Goal: Transaction & Acquisition: Download file/media

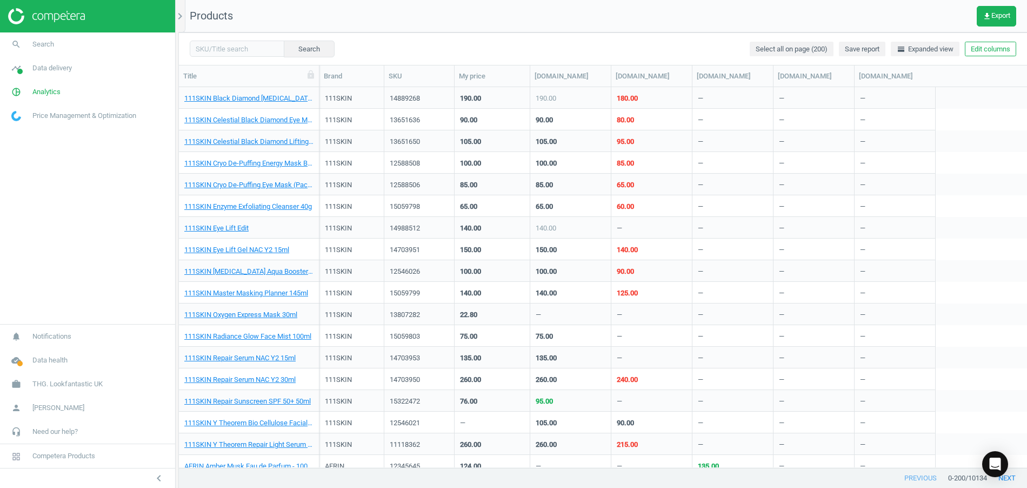
scroll to position [370, 838]
click at [76, 90] on link "pie_chart_outlined Analytics" at bounding box center [87, 92] width 175 height 24
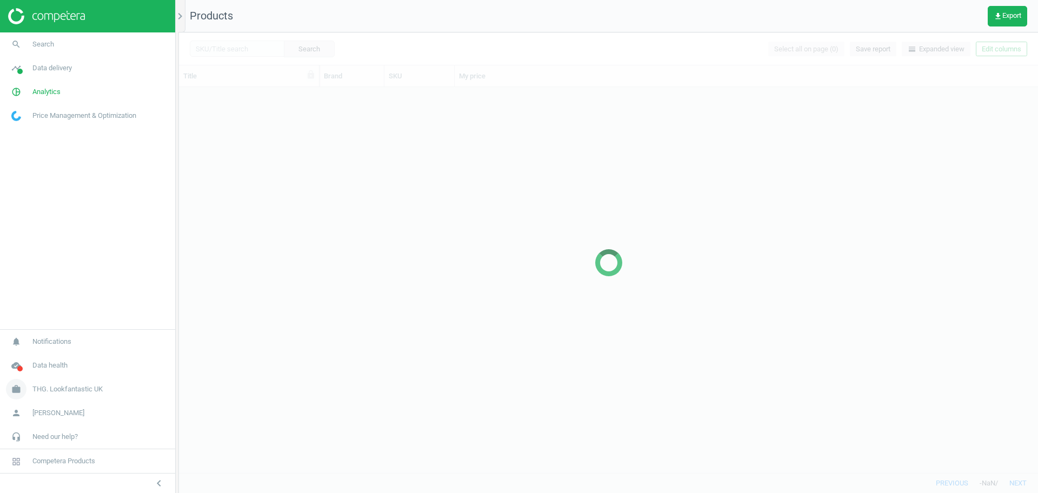
scroll to position [375, 849]
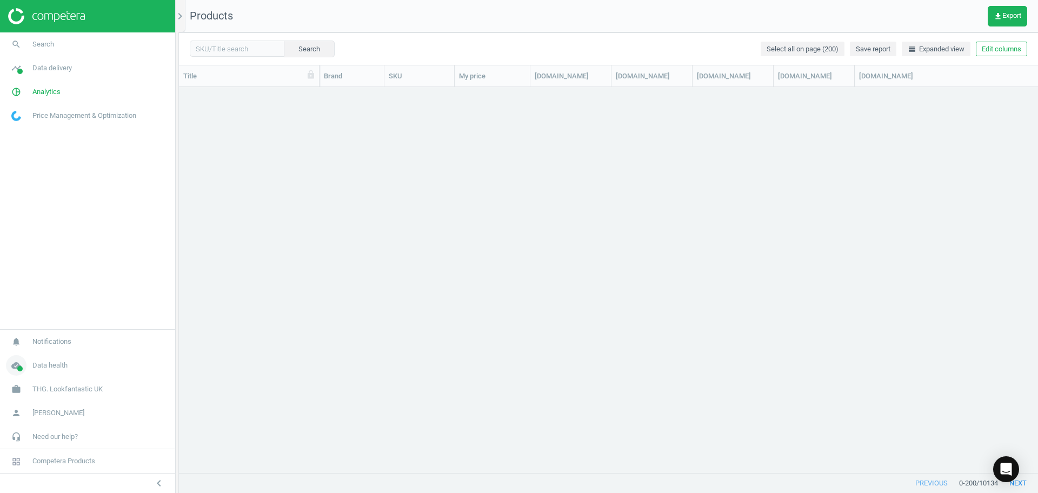
click at [51, 362] on span "Data health" at bounding box center [49, 366] width 35 height 10
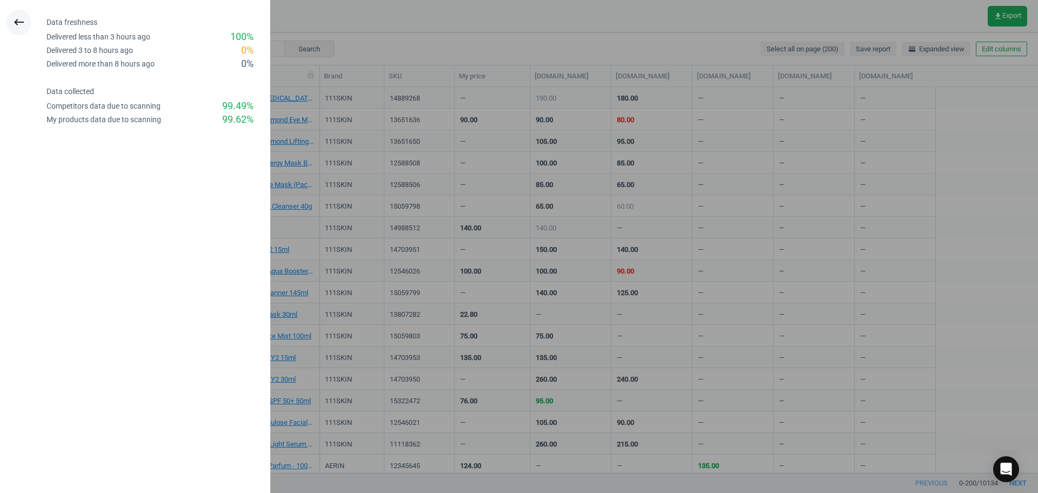
click at [14, 29] on button "keyboard_backspace" at bounding box center [18, 22] width 25 height 25
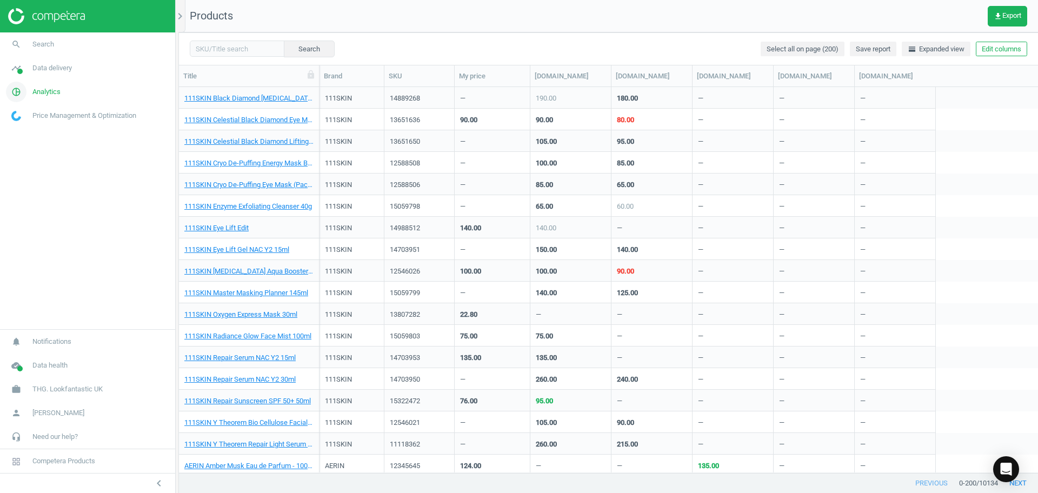
click at [52, 99] on link "pie_chart_outlined Analytics" at bounding box center [87, 92] width 175 height 24
click at [28, 135] on span "Products" at bounding box center [24, 131] width 25 height 9
click at [1000, 19] on icon "get_app" at bounding box center [998, 16] width 9 height 9
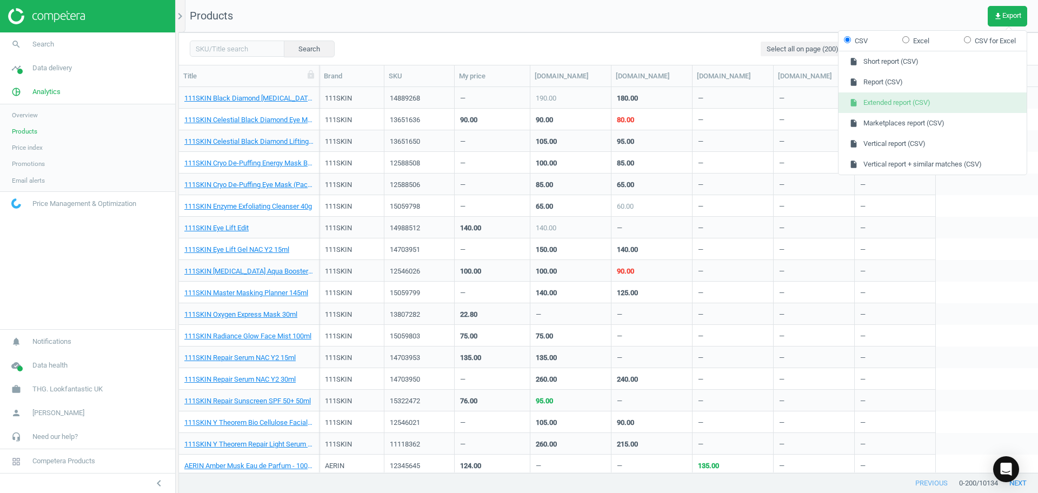
click at [909, 108] on button "insert_drive_file Extended report (CSV)" at bounding box center [932, 102] width 188 height 21
